Goal: Task Accomplishment & Management: Complete application form

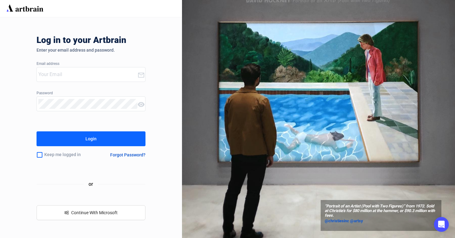
type input "[PERSON_NAME][EMAIL_ADDRESS][DOMAIN_NAME]"
click at [72, 142] on button "Login" at bounding box center [91, 139] width 109 height 15
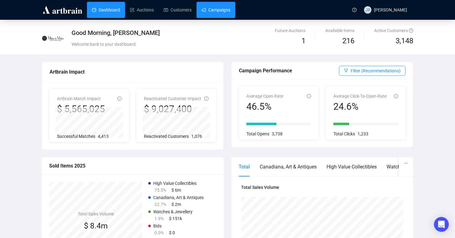
click at [226, 7] on link "Campaigns" at bounding box center [216, 10] width 29 height 16
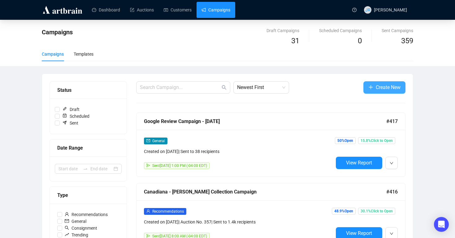
click at [369, 89] on icon "plus" at bounding box center [371, 87] width 5 height 5
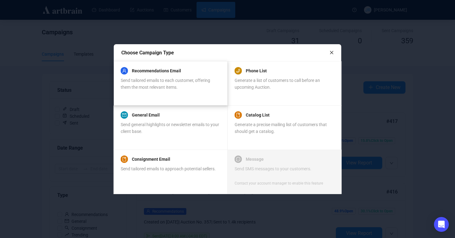
click at [170, 84] on div "Send tailored emails to each customer, offering them the most relevant items." at bounding box center [170, 84] width 99 height 14
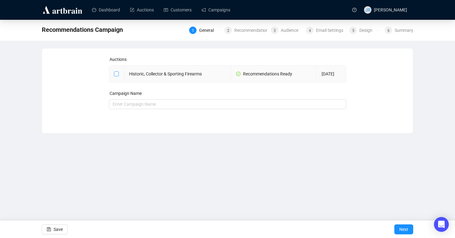
click at [115, 76] on span at bounding box center [116, 74] width 5 height 5
click at [115, 76] on input "checkbox" at bounding box center [116, 74] width 4 height 4
checkbox input "true"
type input "Historic, Collector & Sporting Firearms Campaign"
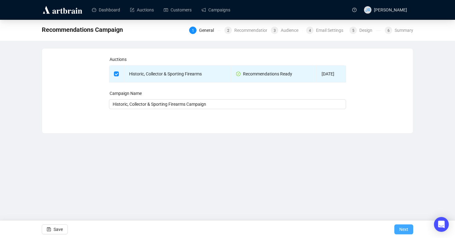
click at [402, 230] on span "Next" at bounding box center [403, 229] width 9 height 17
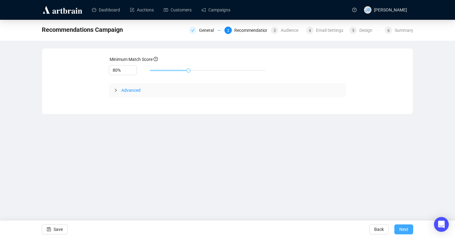
click at [401, 228] on span "Next" at bounding box center [403, 229] width 9 height 17
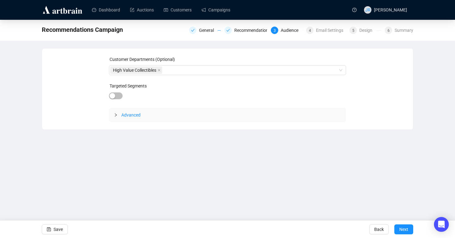
click at [116, 115] on icon "collapsed" at bounding box center [116, 115] width 4 height 4
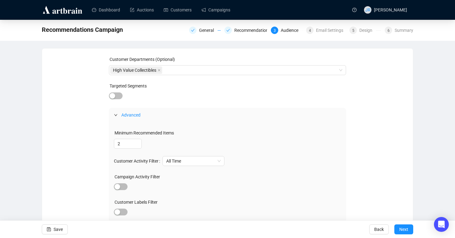
scroll to position [50, 0]
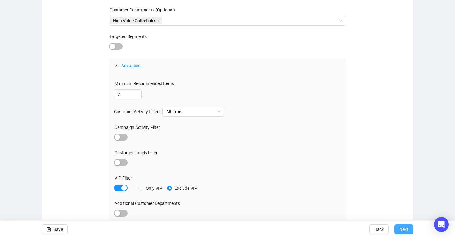
click at [405, 231] on span "Next" at bounding box center [403, 229] width 9 height 17
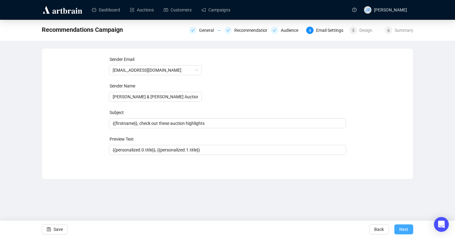
click at [405, 229] on span "Next" at bounding box center [403, 229] width 9 height 17
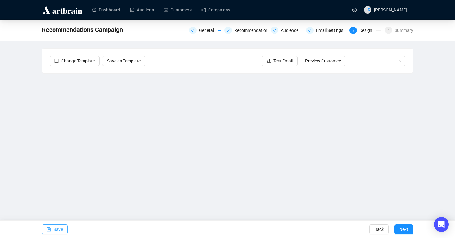
click at [53, 232] on button "Save" at bounding box center [55, 230] width 26 height 10
click at [270, 63] on button "Test Email" at bounding box center [280, 61] width 36 height 10
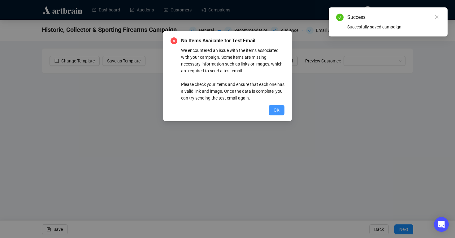
click at [277, 109] on span "OK" at bounding box center [277, 110] width 6 height 7
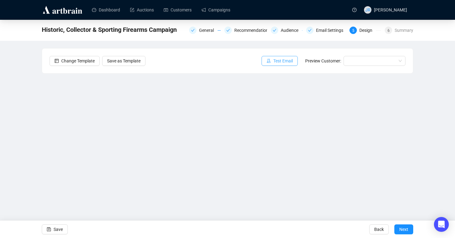
click at [281, 59] on span "Test Email" at bounding box center [283, 61] width 20 height 7
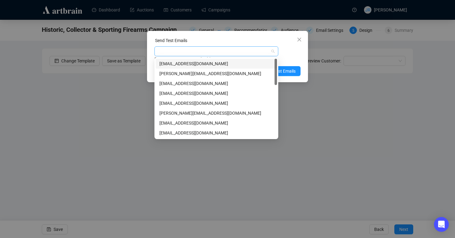
click at [264, 52] on div at bounding box center [213, 51] width 115 height 9
click at [179, 101] on div "[EMAIL_ADDRESS][DOMAIN_NAME]" at bounding box center [216, 103] width 114 height 7
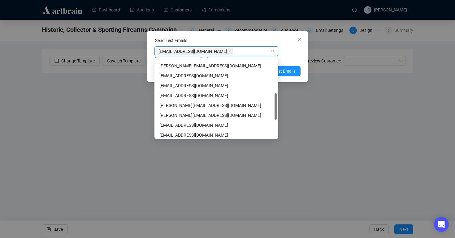
scroll to position [104, 0]
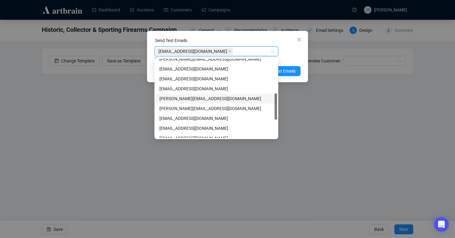
click at [178, 98] on div "[PERSON_NAME][EMAIL_ADDRESS][DOMAIN_NAME]" at bounding box center [216, 98] width 114 height 7
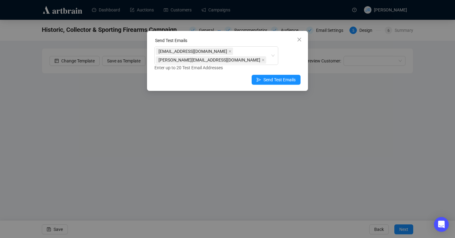
click at [298, 48] on div "[EMAIL_ADDRESS][DOMAIN_NAME] [PERSON_NAME][EMAIL_ADDRESS][DOMAIN_NAME] Enter up…" at bounding box center [228, 58] width 146 height 25
click at [274, 82] on span "Send Test Emails" at bounding box center [280, 79] width 32 height 7
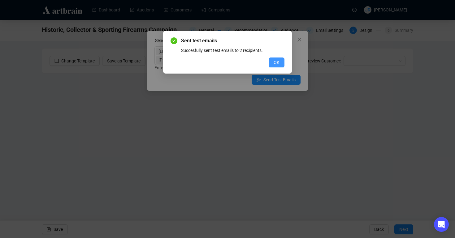
click at [273, 64] on button "OK" at bounding box center [277, 63] width 16 height 10
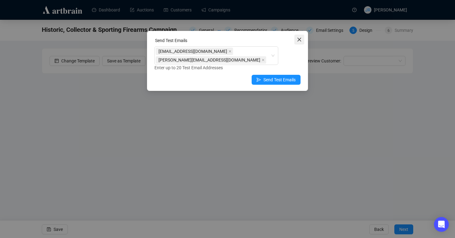
click at [302, 41] on icon "close" at bounding box center [299, 39] width 5 height 5
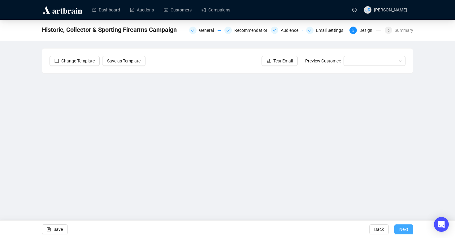
click at [405, 228] on span "Next" at bounding box center [403, 229] width 9 height 17
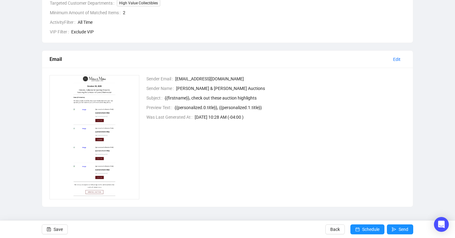
scroll to position [186, 0]
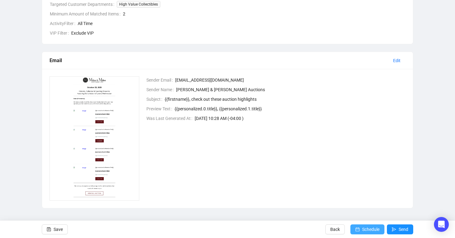
click at [362, 228] on span "Schedule" at bounding box center [370, 229] width 17 height 17
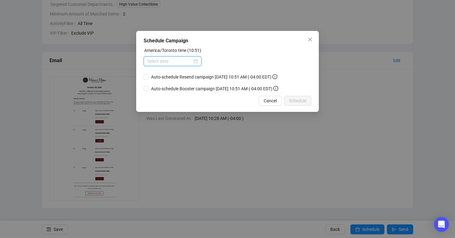
click at [184, 62] on input at bounding box center [169, 61] width 45 height 7
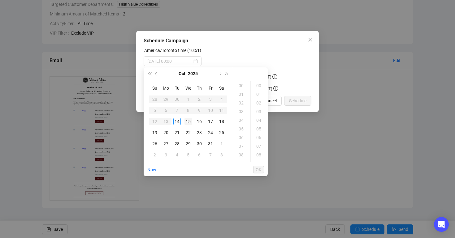
click at [188, 121] on div "15" at bounding box center [188, 121] width 7 height 7
click at [239, 155] on div "08" at bounding box center [241, 155] width 15 height 9
type input "[DATE] 08:00"
click at [259, 170] on span "OK" at bounding box center [259, 170] width 6 height 12
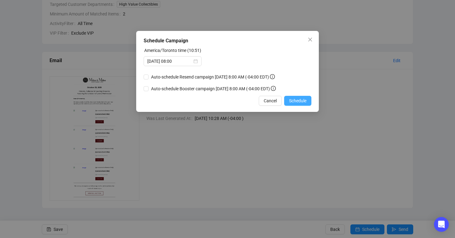
click at [300, 101] on span "Schedule" at bounding box center [297, 101] width 17 height 7
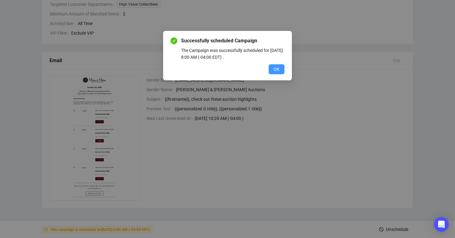
click at [273, 67] on button "OK" at bounding box center [277, 69] width 16 height 10
